Goal: Task Accomplishment & Management: Manage account settings

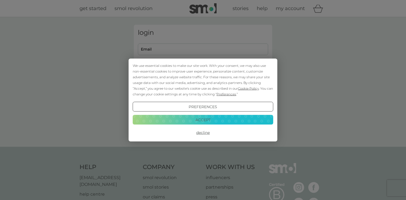
type input "[EMAIL_ADDRESS][DOMAIN_NAME]"
click at [203, 119] on button "Accept" at bounding box center [203, 119] width 140 height 10
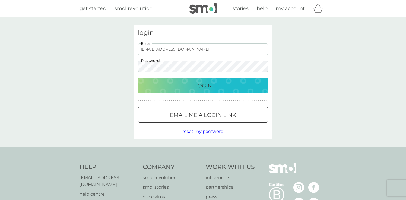
click at [206, 85] on p "Login" at bounding box center [203, 85] width 18 height 9
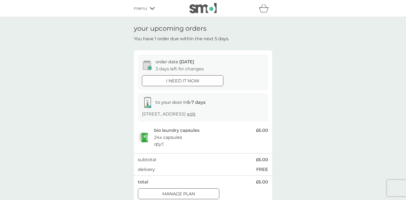
click at [196, 114] on span "edit" at bounding box center [191, 113] width 9 height 5
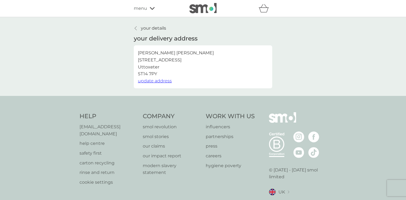
click at [137, 26] on div at bounding box center [136, 28] width 4 height 4
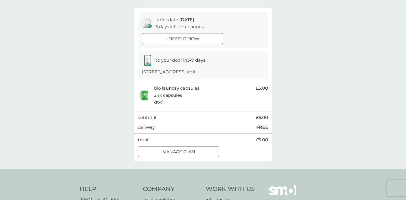
scroll to position [42, 0]
click at [189, 151] on p "Manage plan" at bounding box center [178, 151] width 33 height 7
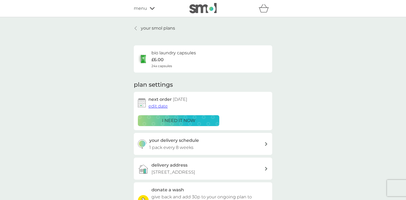
click at [161, 106] on span "edit date" at bounding box center [157, 105] width 19 height 5
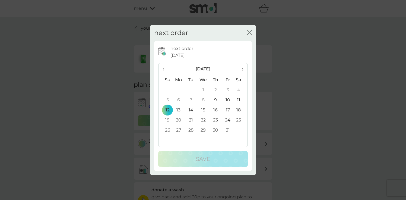
click at [242, 69] on span "›" at bounding box center [240, 68] width 5 height 11
click at [179, 100] on td "3" at bounding box center [178, 100] width 12 height 10
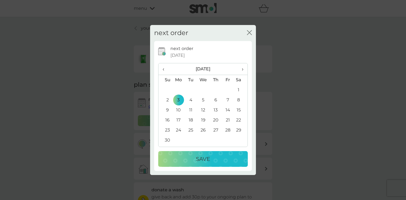
click at [193, 156] on div "Save" at bounding box center [203, 158] width 79 height 9
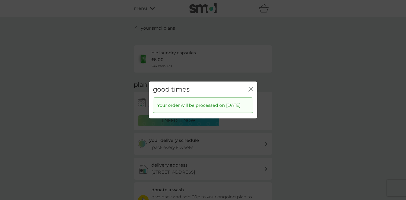
click at [251, 87] on icon "close" at bounding box center [250, 89] width 5 height 5
